Goal: Navigation & Orientation: Find specific page/section

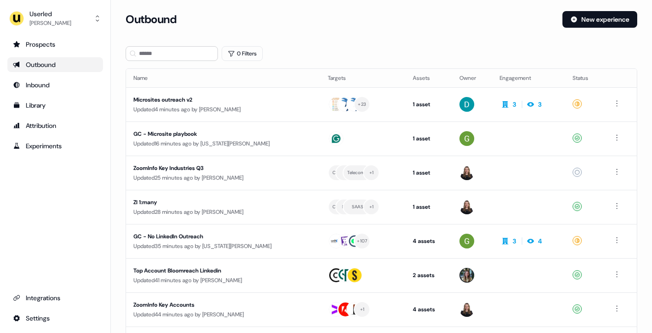
click at [54, 96] on ul "Prospects Outbound Inbound Library Attribution Experiments" at bounding box center [55, 95] width 96 height 116
click at [41, 104] on div "Library" at bounding box center [55, 105] width 84 height 9
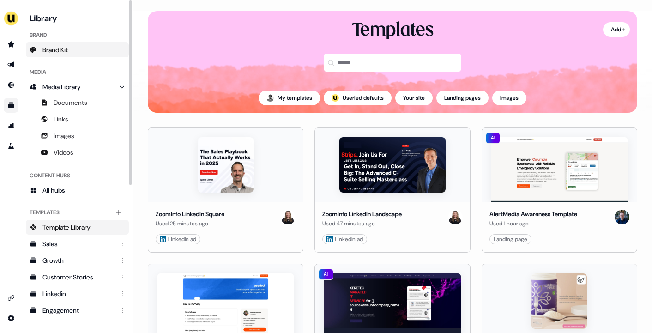
click at [64, 45] on span "Brand Kit" at bounding box center [54, 49] width 25 height 9
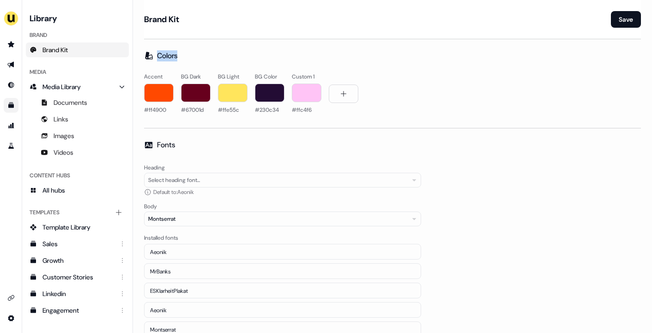
drag, startPoint x: 183, startPoint y: 55, endPoint x: 153, endPoint y: 55, distance: 30.0
click at [153, 55] on div "Colors" at bounding box center [392, 55] width 497 height 11
copy h2 "Colors"
click at [258, 63] on div "Colors Accent #ff4900 BG Dark #67001d BG Light #ffe55c BG Color #230c34 Custom …" at bounding box center [392, 83] width 497 height 66
click at [81, 90] on span "Media Library" at bounding box center [61, 86] width 38 height 9
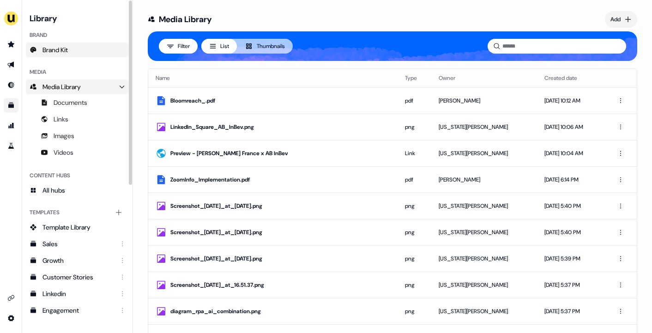
click at [54, 50] on span "Brand Kit" at bounding box center [54, 49] width 25 height 9
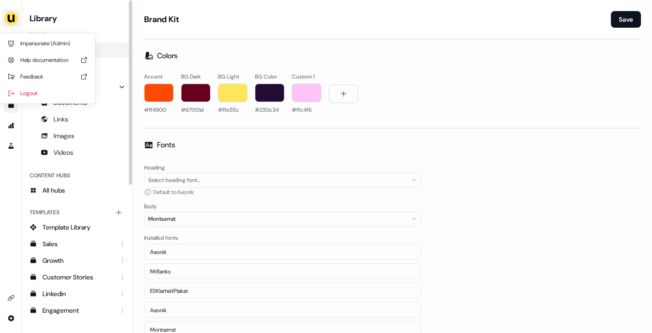
click at [14, 17] on img "side nav menu" at bounding box center [11, 18] width 15 height 15
click at [76, 23] on nav "Impersonate (Admin) Help documentation Feedback Logout Library Brand Brand Kit …" at bounding box center [66, 166] width 133 height 333
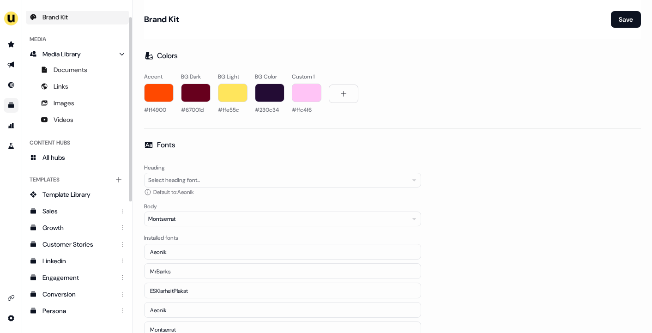
scroll to position [26, 0]
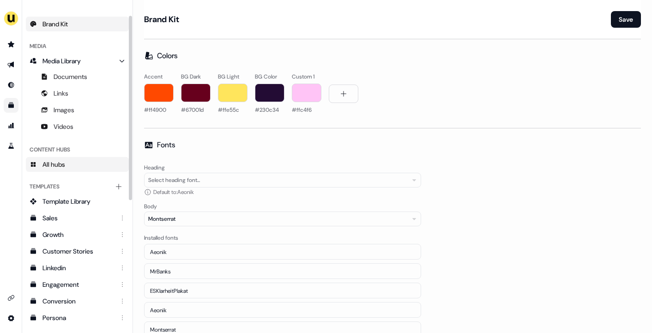
click at [64, 169] on link "All hubs" at bounding box center [77, 164] width 103 height 15
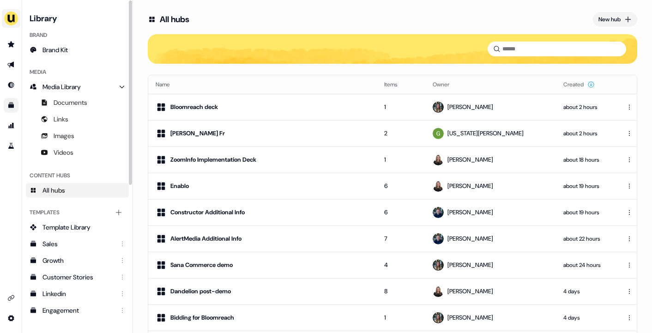
click at [11, 17] on img "side nav menu" at bounding box center [11, 18] width 15 height 15
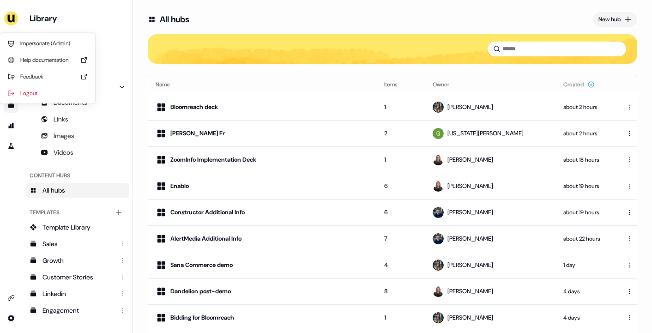
click at [183, 69] on div "Impersonate (Admin) Help documentation Feedback Logout Library Brand Brand Kit …" at bounding box center [326, 166] width 652 height 333
